Goal: Task Accomplishment & Management: Manage account settings

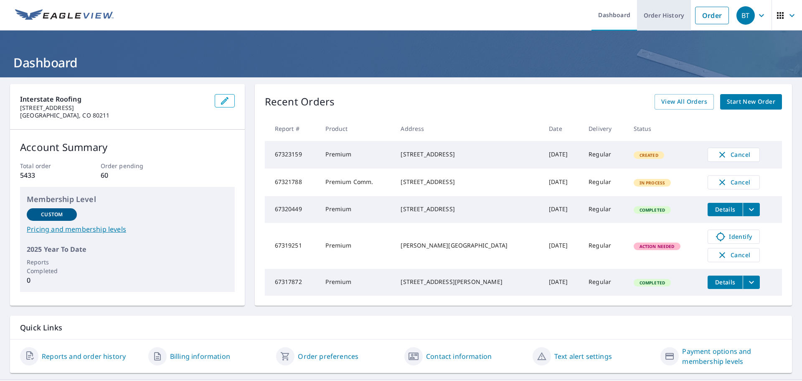
click at [668, 12] on link "Order History" at bounding box center [664, 15] width 54 height 30
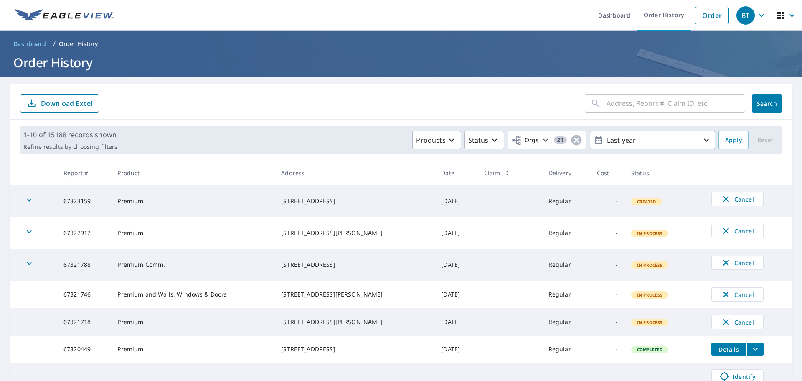
click at [636, 104] on input "text" at bounding box center [676, 102] width 139 height 23
paste input "67254859"
type input "67254859"
click at [759, 100] on span "Search" at bounding box center [767, 103] width 17 height 8
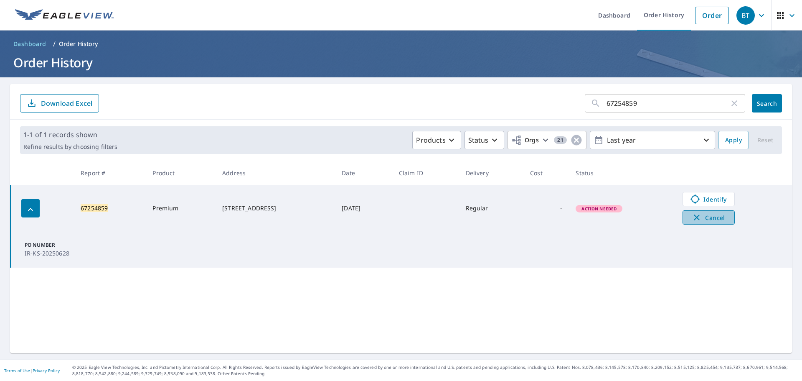
click at [706, 218] on span "Cancel" at bounding box center [708, 217] width 35 height 10
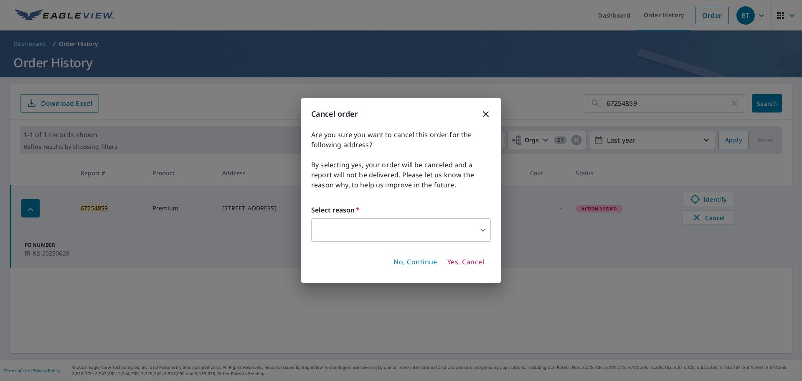
click at [371, 231] on body "BT BT Dashboard Order History Order BT Dashboard / Order History Order History …" at bounding box center [401, 190] width 802 height 381
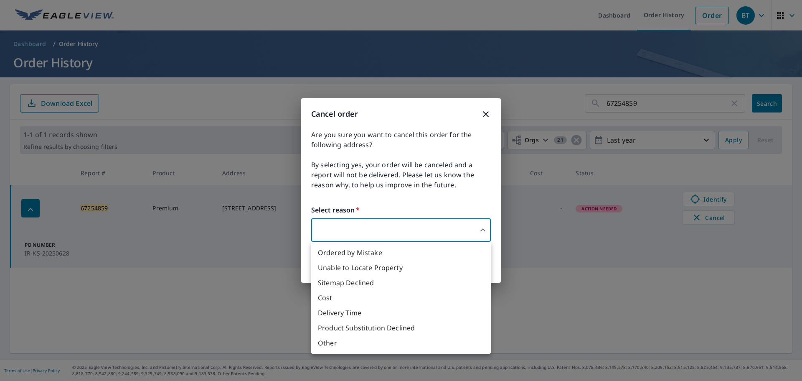
click at [332, 267] on li "Unable to Locate Property" at bounding box center [401, 267] width 180 height 15
type input "31"
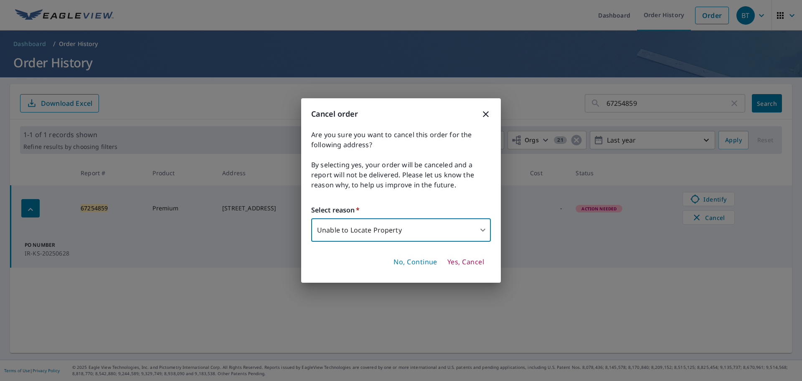
click at [453, 259] on span "Yes, Cancel" at bounding box center [465, 261] width 37 height 9
